Goal: Task Accomplishment & Management: Use online tool/utility

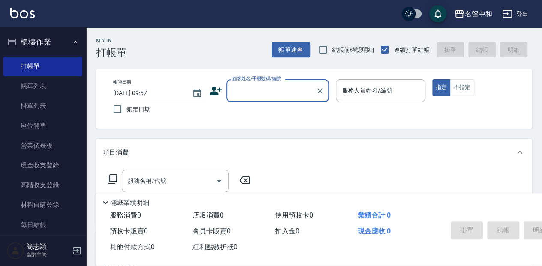
scroll to position [1, 0]
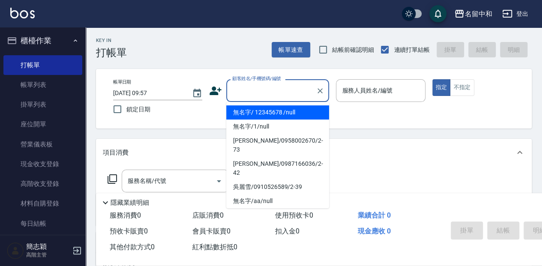
click at [234, 96] on input "顧客姓名/手機號碼/編號" at bounding box center [271, 90] width 82 height 15
click at [246, 111] on li "無名字/ 12345678 /null" at bounding box center [277, 112] width 103 height 14
type input "無名字/ 12345678 /null"
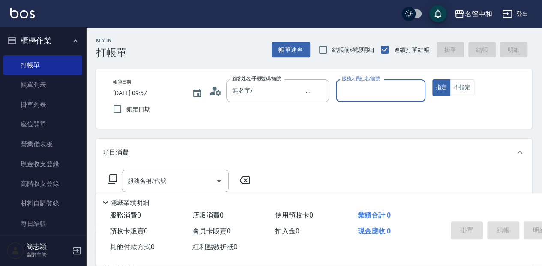
click at [346, 83] on div "服務人員姓名/編號" at bounding box center [380, 90] width 89 height 23
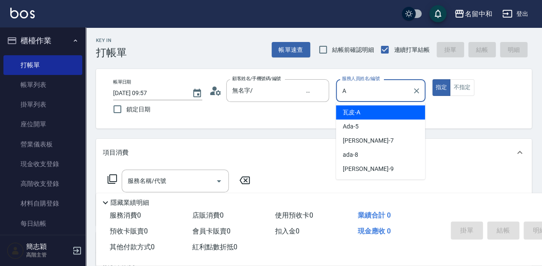
click at [357, 113] on span "瓦皮 -A" at bounding box center [352, 112] width 18 height 9
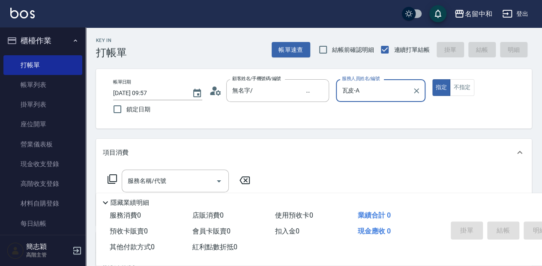
type input "瓦皮-A"
click at [117, 203] on p "隱藏業績明細" at bounding box center [130, 202] width 39 height 9
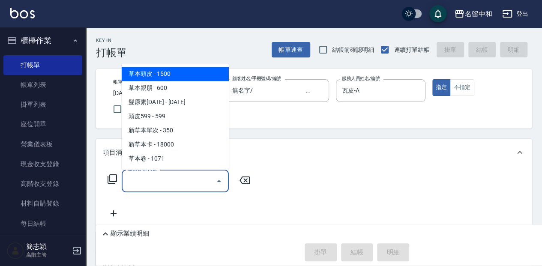
click at [136, 175] on input "服務名稱/代號" at bounding box center [169, 181] width 87 height 15
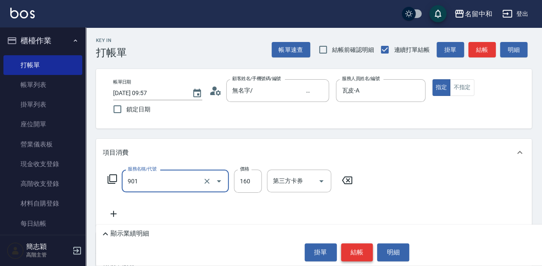
type input "修手(901)"
click at [368, 256] on button "結帳" at bounding box center [357, 252] width 32 height 18
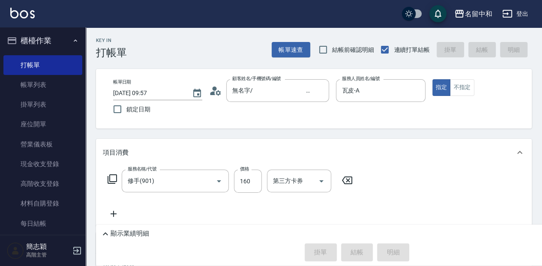
type input "[DATE] 11:51"
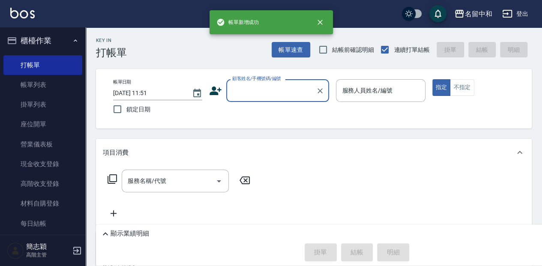
scroll to position [0, 0]
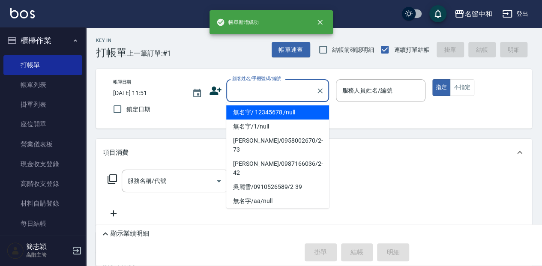
click at [244, 90] on input "顧客姓名/手機號碼/編號" at bounding box center [271, 90] width 82 height 15
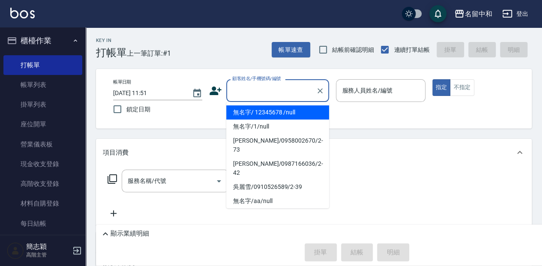
click at [261, 115] on li "無名字/ 12345678 /null" at bounding box center [277, 112] width 103 height 14
type input "無名字/ 12345678 /null"
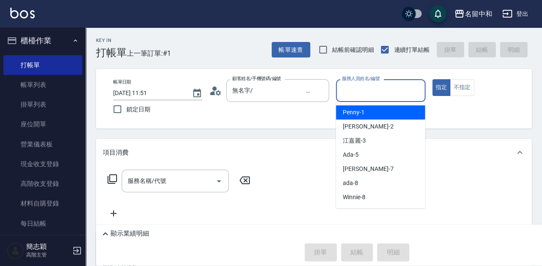
click at [346, 89] on input "服務人員姓名/編號" at bounding box center [380, 90] width 81 height 15
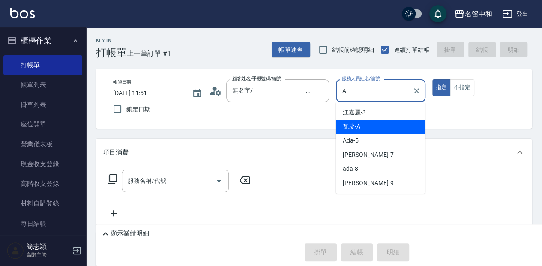
click at [346, 125] on span "瓦皮 -A" at bounding box center [352, 126] width 18 height 9
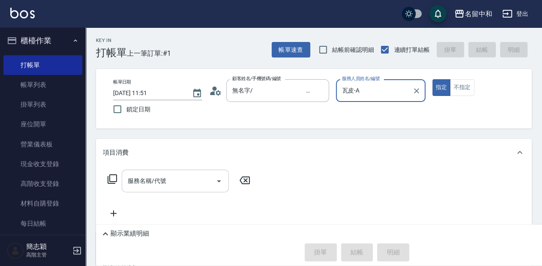
type input "瓦皮-A"
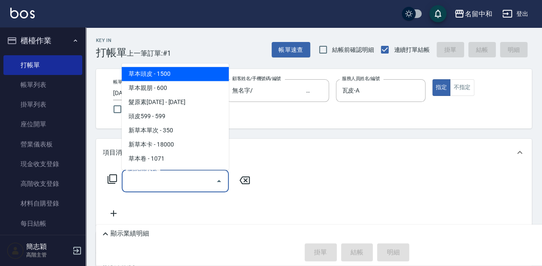
click at [163, 175] on input "服務名稱/代號" at bounding box center [169, 181] width 87 height 15
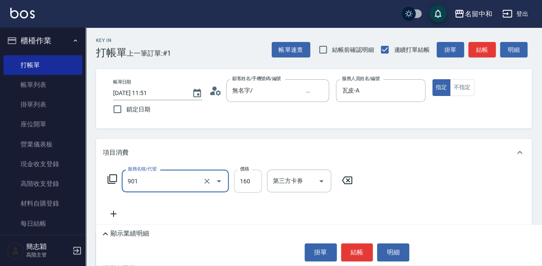
type input "修手(901)"
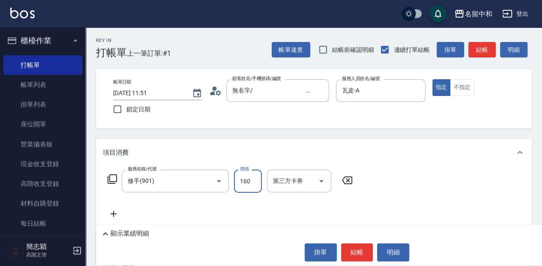
click at [254, 183] on input "160" at bounding box center [248, 181] width 28 height 23
type input "1000"
click at [362, 252] on button "結帳" at bounding box center [357, 252] width 32 height 18
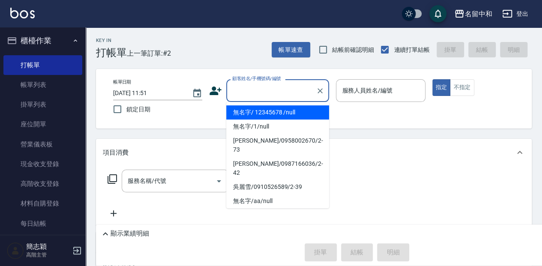
click at [278, 96] on input "顧客姓名/手機號碼/編號" at bounding box center [271, 90] width 82 height 15
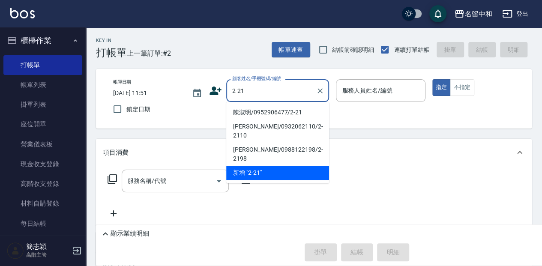
click at [283, 114] on li "陳淑明/0952906477/2-21" at bounding box center [277, 112] width 103 height 14
type input "陳淑明/0952906477/2-21"
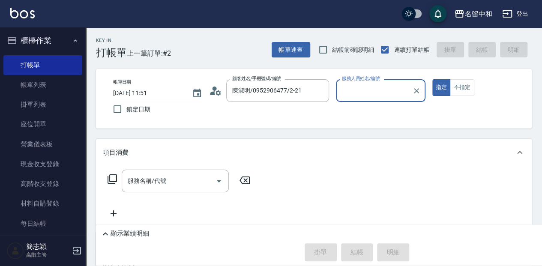
type input "[PERSON_NAME]-2"
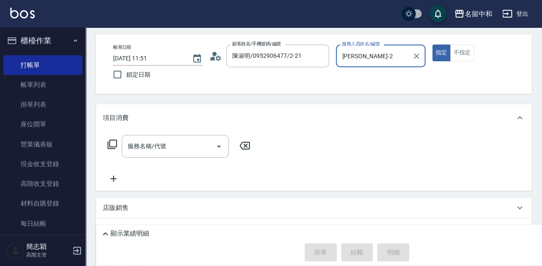
scroll to position [57, 0]
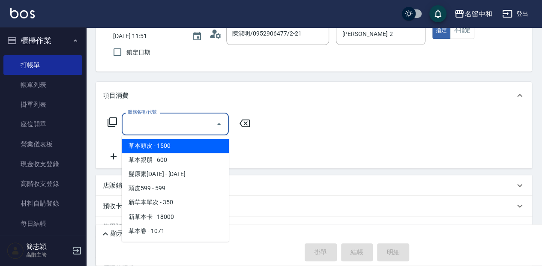
click at [176, 124] on input "服務名稱/代號" at bounding box center [169, 124] width 87 height 15
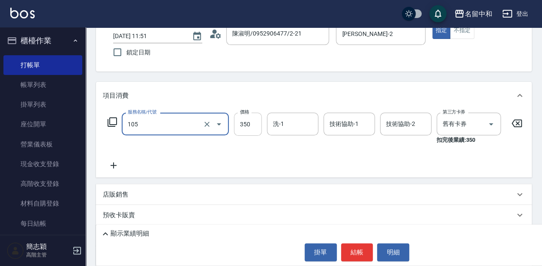
type input "新草本單次(105)"
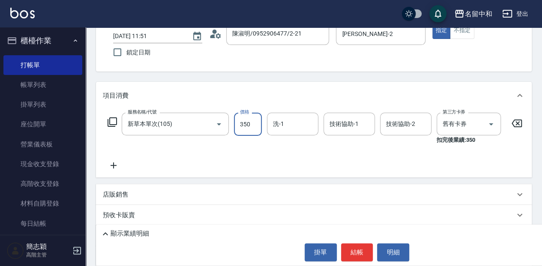
click at [246, 120] on input "350" at bounding box center [248, 124] width 28 height 23
type input "525"
click at [290, 125] on input "洗-1" at bounding box center [293, 124] width 44 height 15
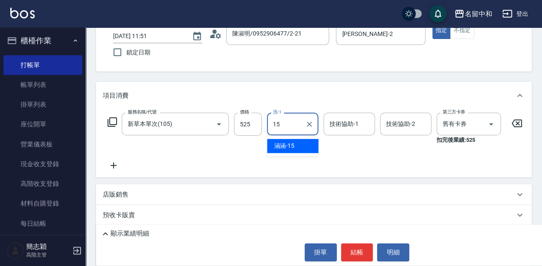
click at [305, 146] on div "涵涵 -15" at bounding box center [292, 146] width 51 height 14
type input "涵涵-15"
click at [356, 123] on div "技術協助-1 技術協助-1" at bounding box center [348, 124] width 51 height 23
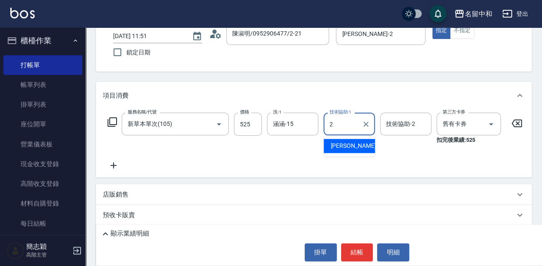
drag, startPoint x: 362, startPoint y: 145, endPoint x: 434, endPoint y: 122, distance: 76.4
click at [362, 145] on div "[PERSON_NAME] -2" at bounding box center [348, 146] width 51 height 14
type input "[PERSON_NAME]-2"
click at [400, 122] on input "技術協助-2" at bounding box center [406, 124] width 44 height 15
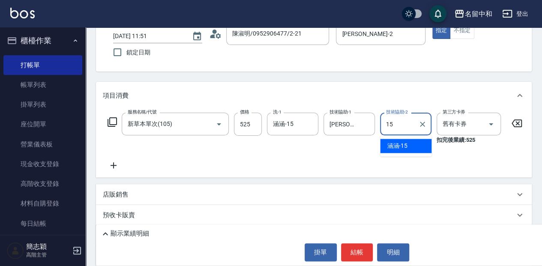
click at [413, 146] on div "涵涵 -15" at bounding box center [405, 146] width 51 height 14
type input "涵涵-15"
click at [358, 254] on button "結帳" at bounding box center [357, 252] width 32 height 18
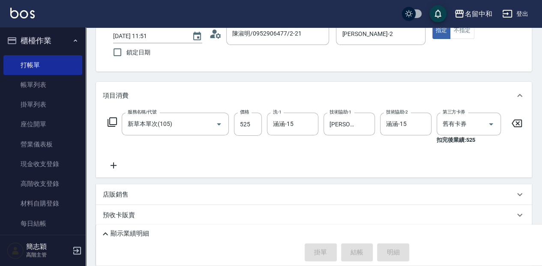
type input "[DATE] 12:01"
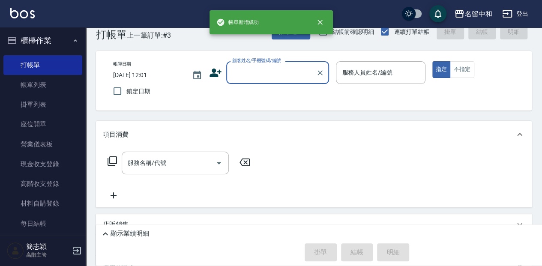
scroll to position [0, 0]
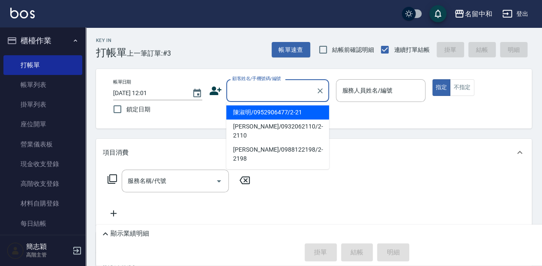
click at [266, 91] on input "顧客姓名/手機號碼/編號" at bounding box center [271, 90] width 82 height 15
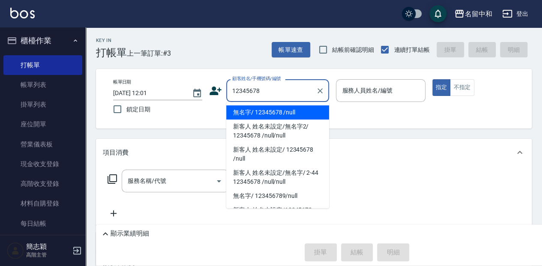
click at [260, 109] on li "無名字/ 12345678 /null" at bounding box center [277, 112] width 103 height 14
type input "無名字/ 12345678 /null"
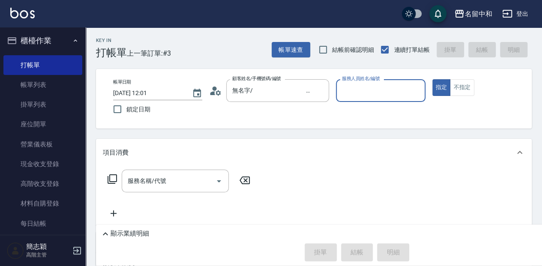
click at [382, 87] on input "服務人員姓名/編號" at bounding box center [380, 90] width 81 height 15
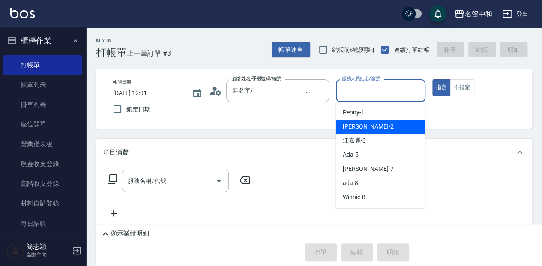
click at [380, 127] on div "[PERSON_NAME] -2" at bounding box center [380, 127] width 89 height 14
type input "[PERSON_NAME]-2"
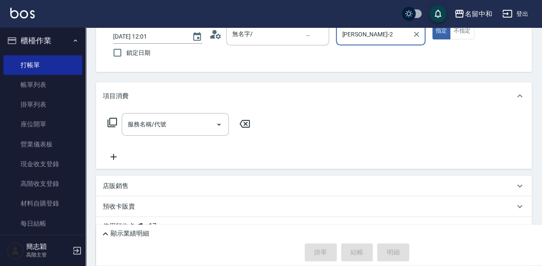
scroll to position [57, 0]
click at [171, 125] on input "服務名稱/代號" at bounding box center [169, 124] width 87 height 15
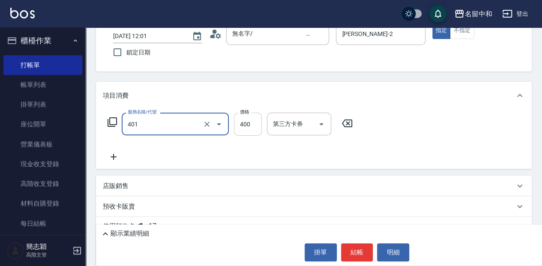
type input "剪髮(400)(401)"
click at [249, 120] on input "400" at bounding box center [248, 124] width 28 height 23
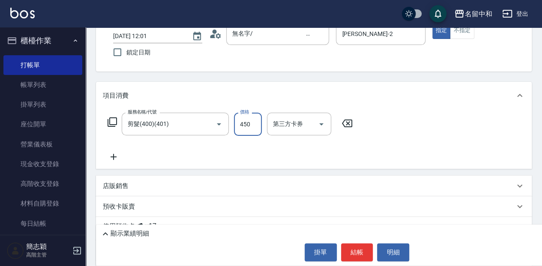
type input "450"
click at [354, 252] on button "結帳" at bounding box center [357, 252] width 32 height 18
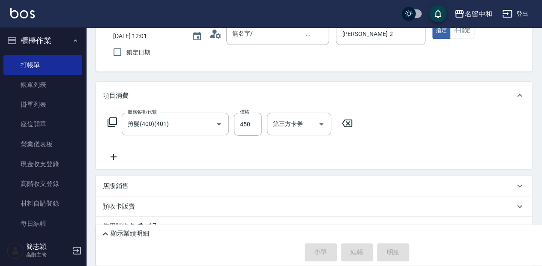
type input "[DATE] 12:02"
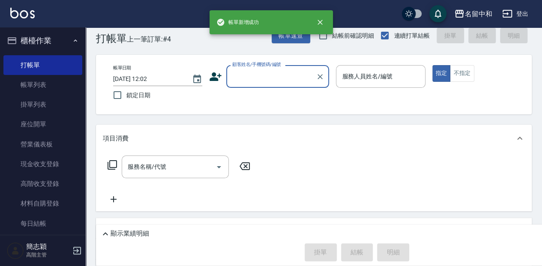
scroll to position [0, 0]
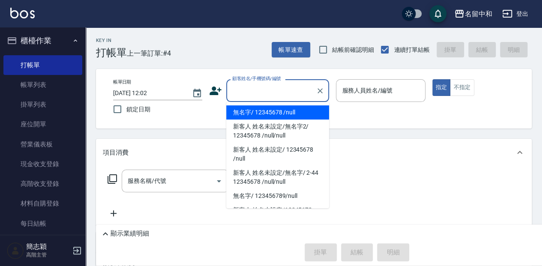
click at [265, 92] on input "顧客姓名/手機號碼/編號" at bounding box center [271, 90] width 82 height 15
click at [276, 113] on li "無名字/ 12345678 /null" at bounding box center [277, 112] width 103 height 14
type input "無名字/ 12345678 /null"
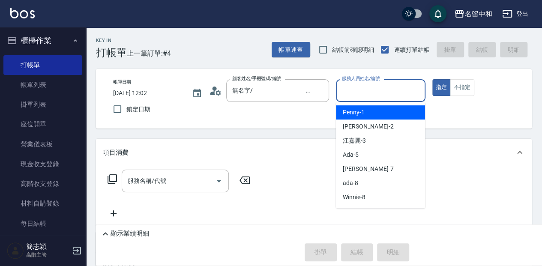
click at [394, 88] on input "服務人員姓名/編號" at bounding box center [380, 90] width 81 height 15
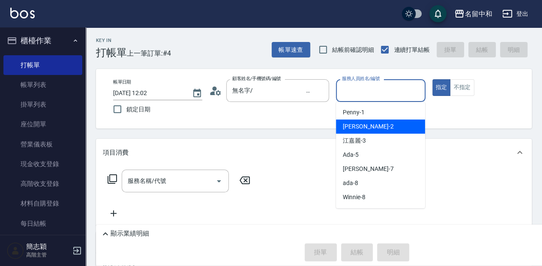
click at [382, 123] on div "[PERSON_NAME] -2" at bounding box center [380, 127] width 89 height 14
type input "[PERSON_NAME]-2"
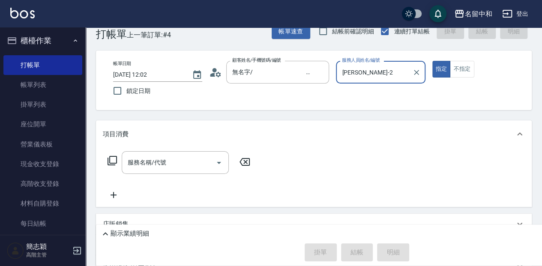
scroll to position [28, 0]
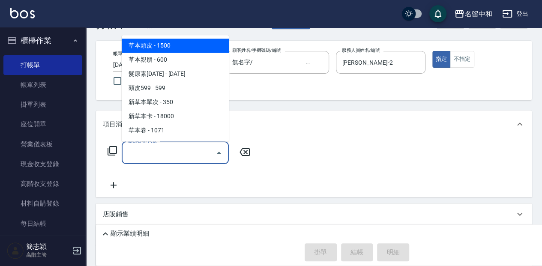
click at [185, 153] on input "服務名稱/代號" at bounding box center [169, 152] width 87 height 15
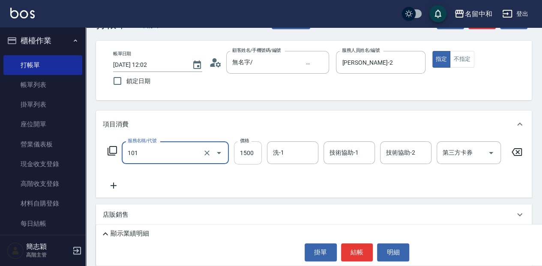
type input "草本頭皮(101)"
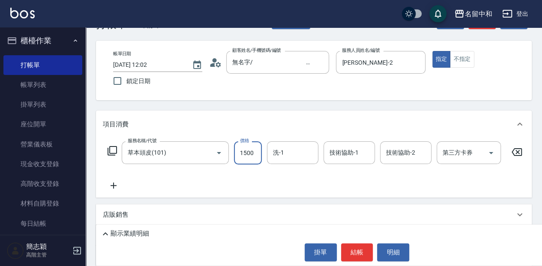
click at [257, 151] on input "1500" at bounding box center [248, 152] width 28 height 23
type input "1800"
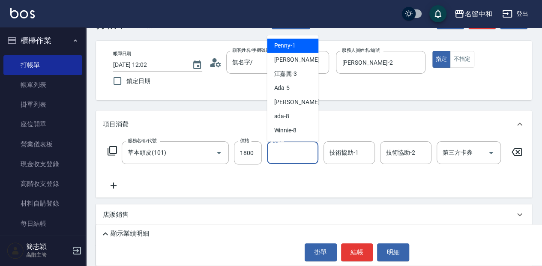
click at [290, 153] on input "洗-1" at bounding box center [293, 152] width 44 height 15
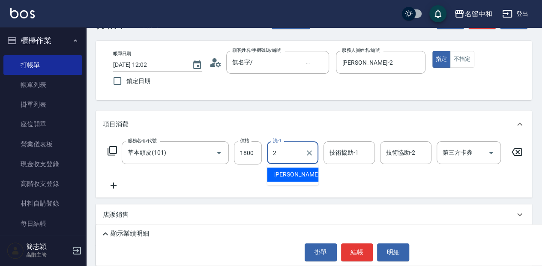
click at [297, 175] on div "[PERSON_NAME] -2" at bounding box center [292, 175] width 51 height 14
type input "[PERSON_NAME]-2"
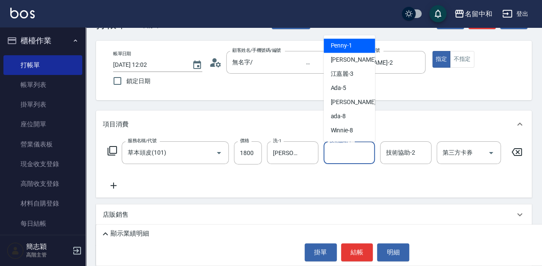
click at [353, 150] on input "技術協助-1" at bounding box center [349, 152] width 44 height 15
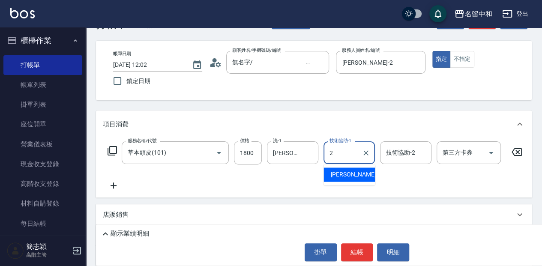
click at [356, 176] on div "[PERSON_NAME] -2" at bounding box center [348, 175] width 51 height 14
type input "[PERSON_NAME]-2"
click at [398, 150] on input "技術協助-2" at bounding box center [406, 152] width 44 height 15
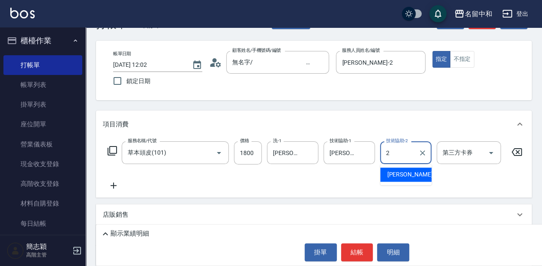
click at [403, 174] on span "[PERSON_NAME] -2" at bounding box center [412, 174] width 51 height 9
type input "[PERSON_NAME]-2"
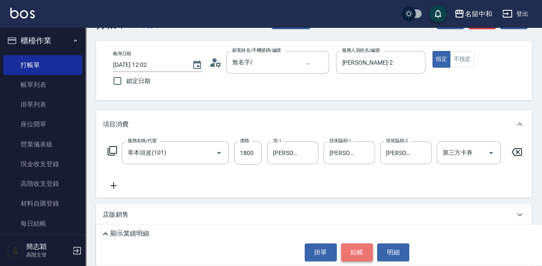
click at [357, 254] on button "結帳" at bounding box center [357, 252] width 32 height 18
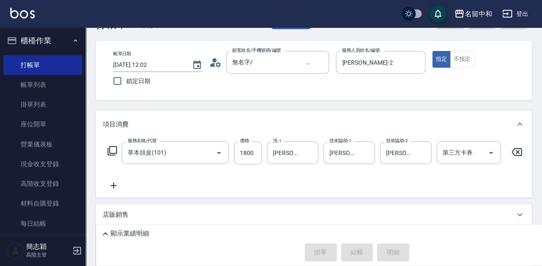
type input "[DATE] 12:03"
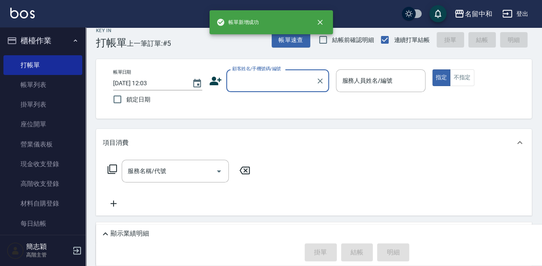
scroll to position [0, 0]
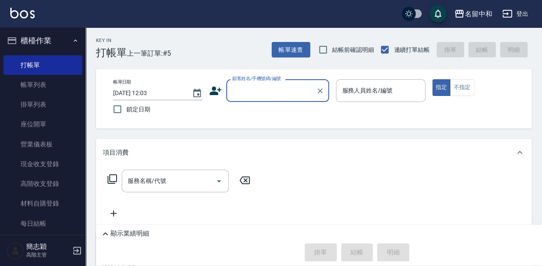
click at [269, 86] on input "顧客姓名/手機號碼/編號" at bounding box center [271, 90] width 82 height 15
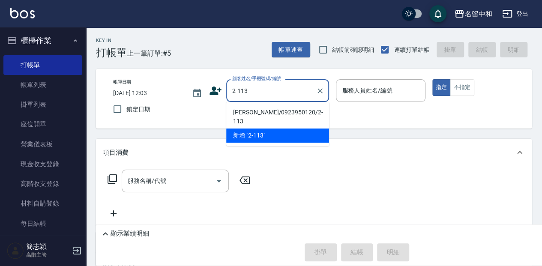
click at [284, 111] on li "[PERSON_NAME]/0923950120/2-113" at bounding box center [277, 116] width 103 height 23
type input "[PERSON_NAME]/0923950120/2-113"
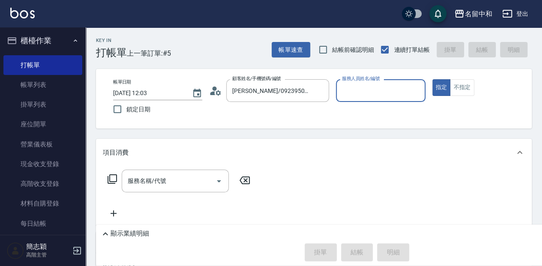
type input "[PERSON_NAME]-2"
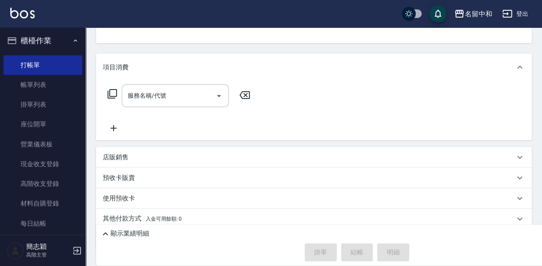
scroll to position [86, 0]
click at [177, 97] on input "服務名稱/代號" at bounding box center [169, 95] width 87 height 15
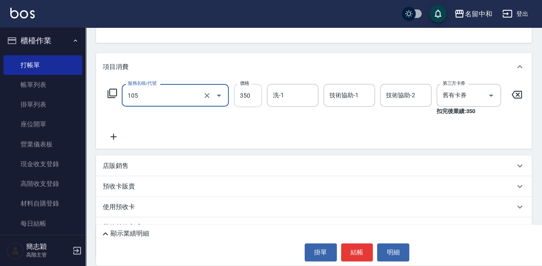
type input "新草本單次(105)"
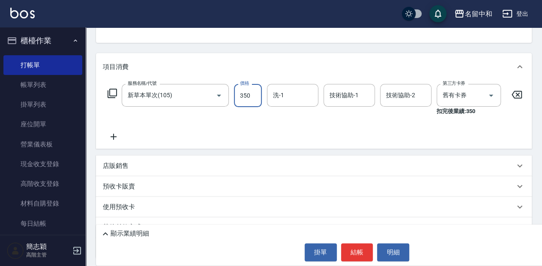
click at [247, 93] on input "350" at bounding box center [248, 95] width 28 height 23
type input "525"
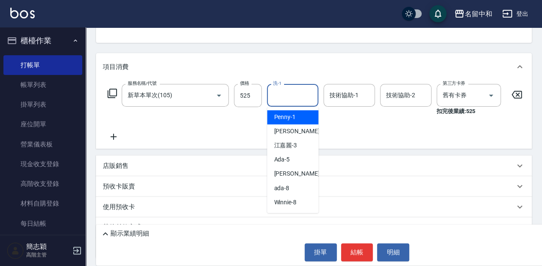
click at [283, 101] on input "洗-1" at bounding box center [293, 95] width 44 height 15
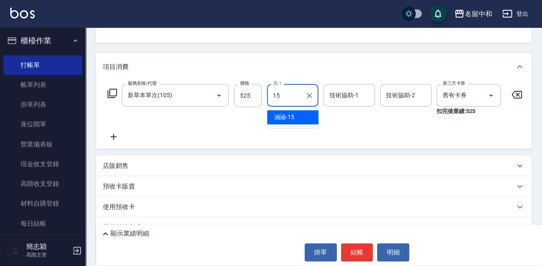
click at [307, 117] on div "涵涵 -15" at bounding box center [292, 117] width 51 height 14
type input "涵涵-15"
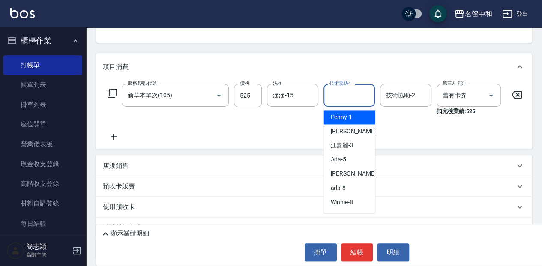
click at [348, 89] on input "技術協助-1" at bounding box center [349, 95] width 44 height 15
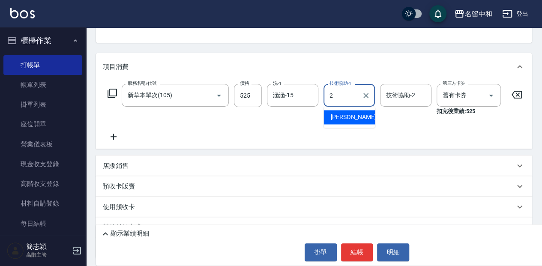
click at [357, 117] on div "[PERSON_NAME] -2" at bounding box center [348, 117] width 51 height 14
type input "[PERSON_NAME]-2"
click at [399, 93] on input "技術協助-2" at bounding box center [406, 95] width 44 height 15
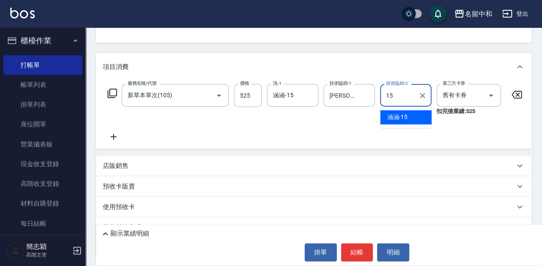
click at [414, 116] on div "涵涵 -15" at bounding box center [405, 117] width 51 height 14
type input "涵涵-15"
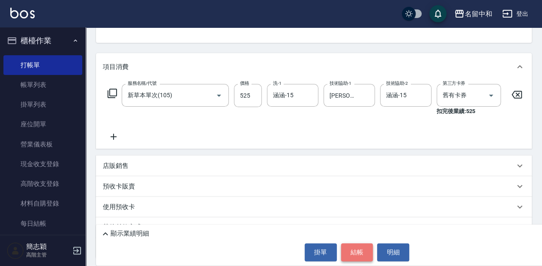
click at [357, 254] on button "結帳" at bounding box center [357, 252] width 32 height 18
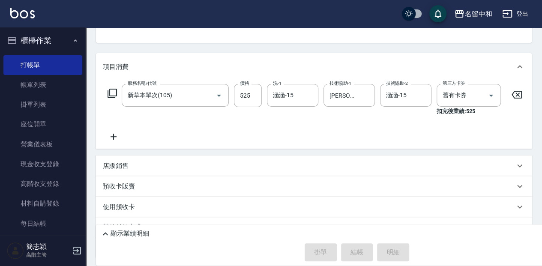
type input "[DATE] 12:27"
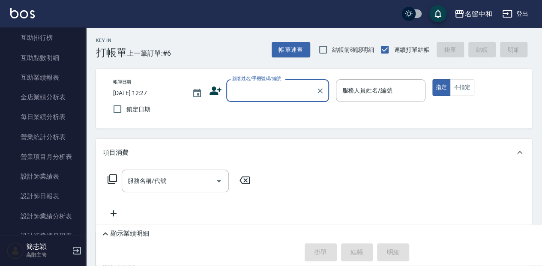
scroll to position [458, 0]
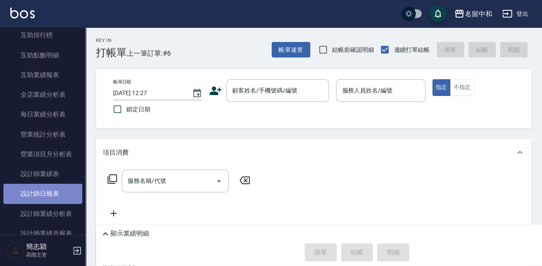
click at [61, 194] on link "設計師日報表" at bounding box center [42, 194] width 79 height 20
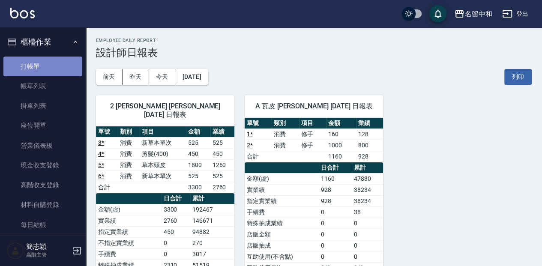
click at [59, 63] on link "打帳單" at bounding box center [42, 67] width 79 height 20
